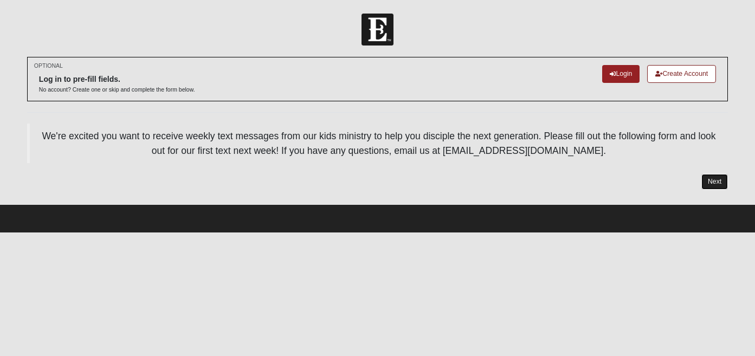
click at [714, 181] on link "Next" at bounding box center [715, 182] width 27 height 16
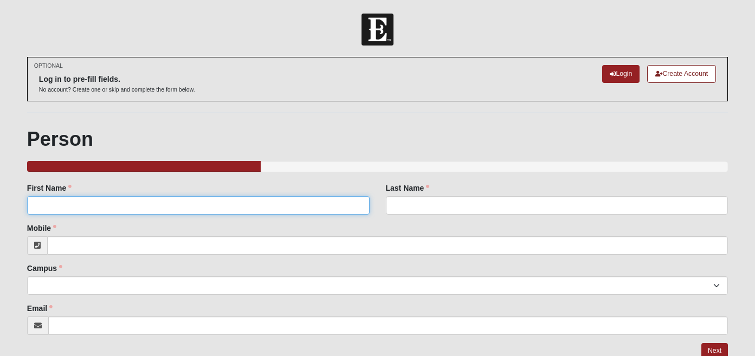
click at [201, 202] on input "First Name" at bounding box center [198, 205] width 343 height 18
type input "[PERSON_NAME]"
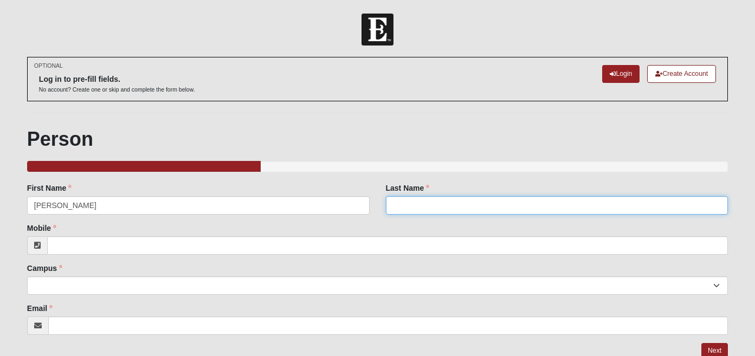
type input "[PERSON_NAME]"
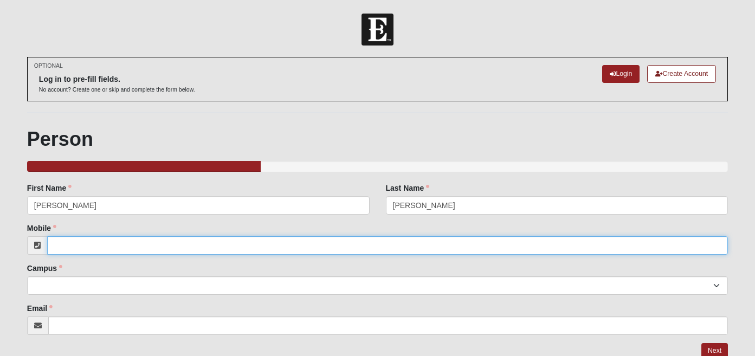
type input "8142277218"
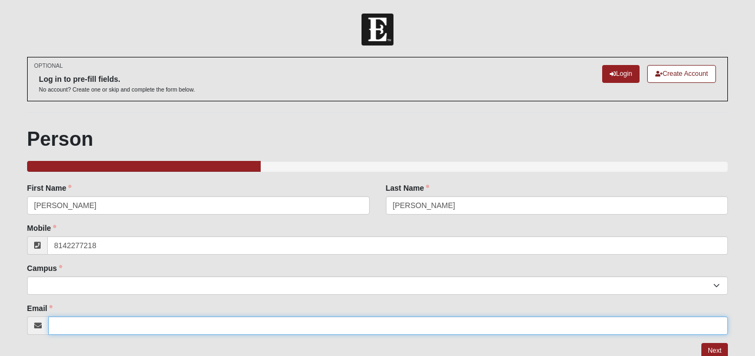
type input "[EMAIL_ADDRESS][DOMAIN_NAME]"
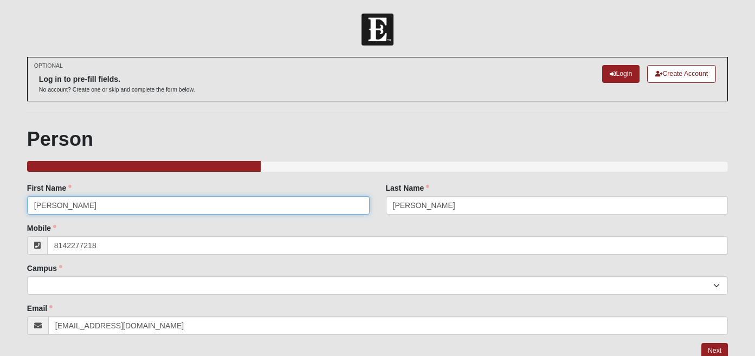
type input "[PHONE_NUMBER]"
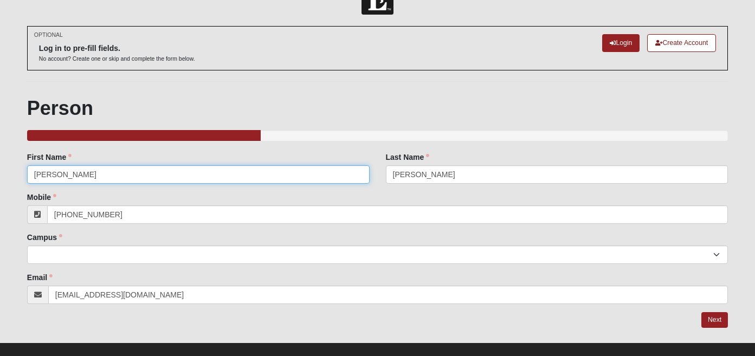
scroll to position [45, 0]
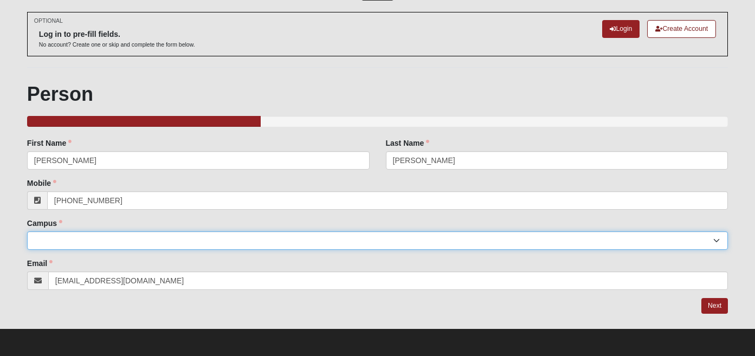
click at [149, 237] on select "Arlington Baymeadows Eleven22 Online [PERSON_NAME][GEOGRAPHIC_DATA] Jesup [GEOG…" at bounding box center [377, 241] width 701 height 18
select select "3"
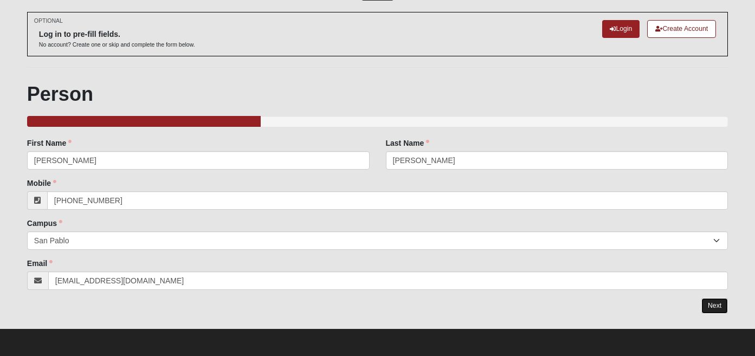
click at [715, 302] on link "Next" at bounding box center [715, 306] width 27 height 16
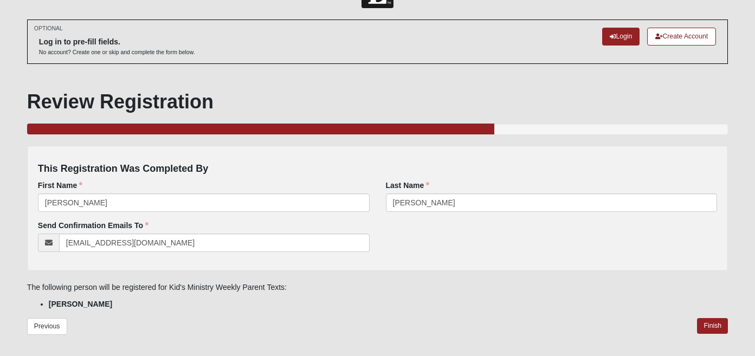
scroll to position [75, 0]
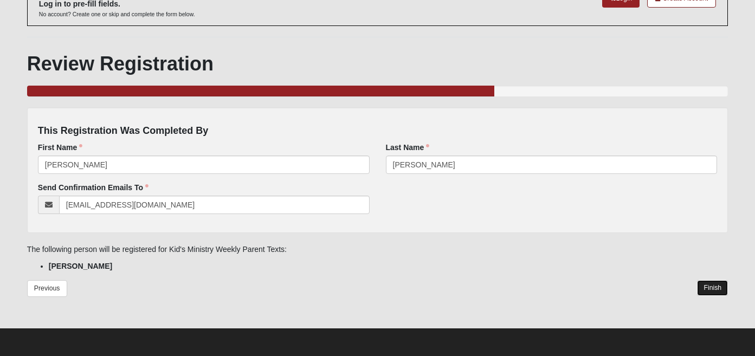
click at [708, 286] on link "Finish" at bounding box center [712, 288] width 31 height 16
